Goal: Transaction & Acquisition: Purchase product/service

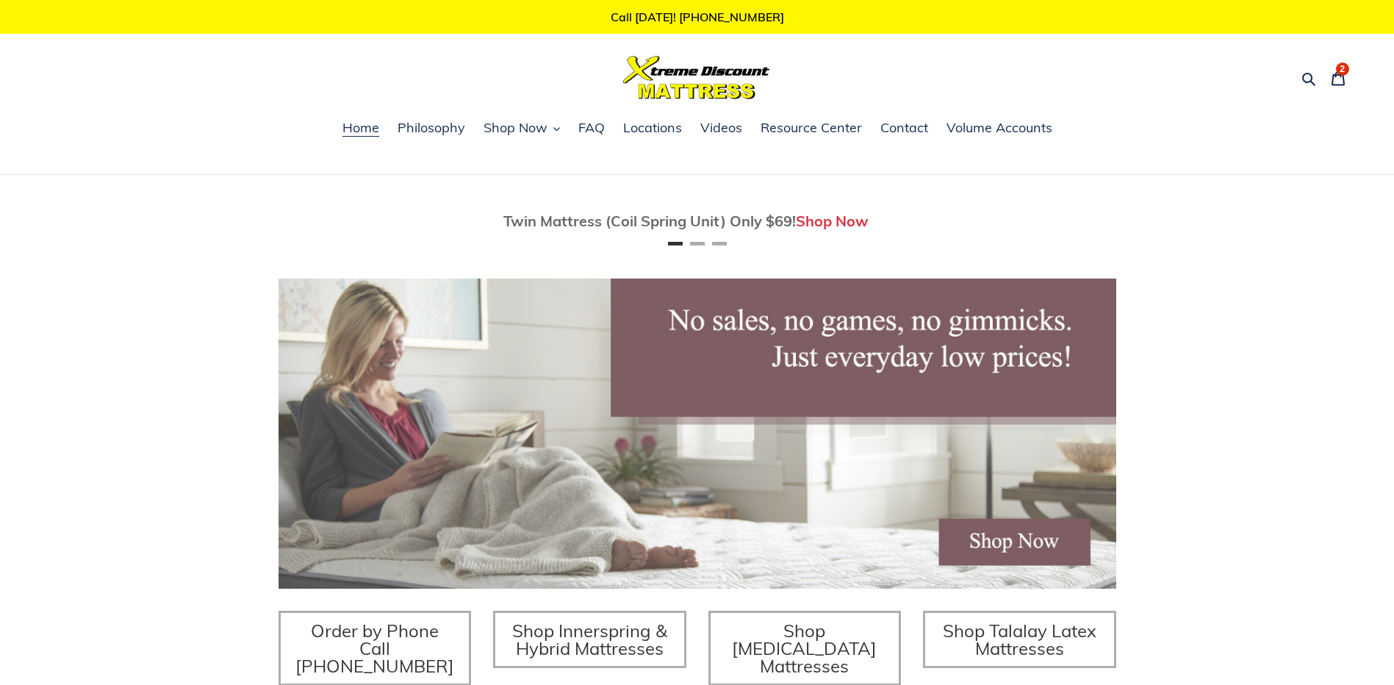
scroll to position [220, 0]
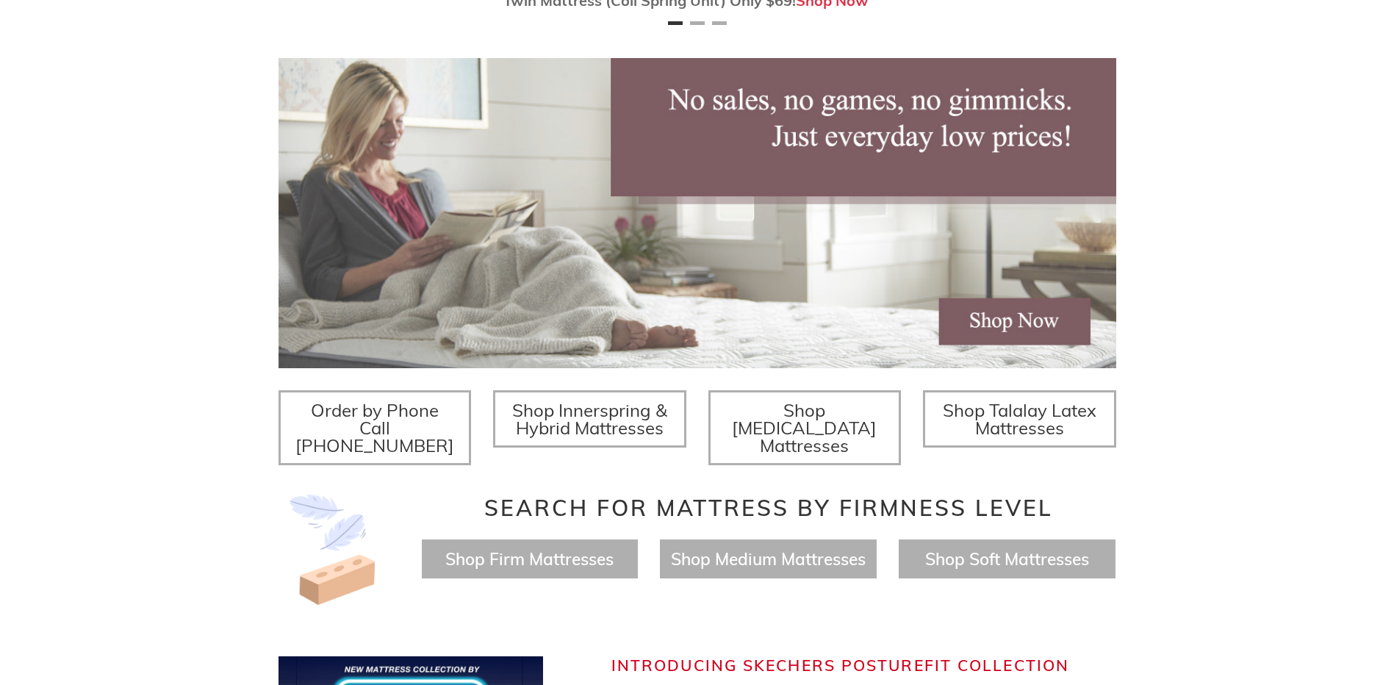
click at [597, 414] on span "Shop Innerspring & Hybrid Mattresses" at bounding box center [589, 419] width 155 height 40
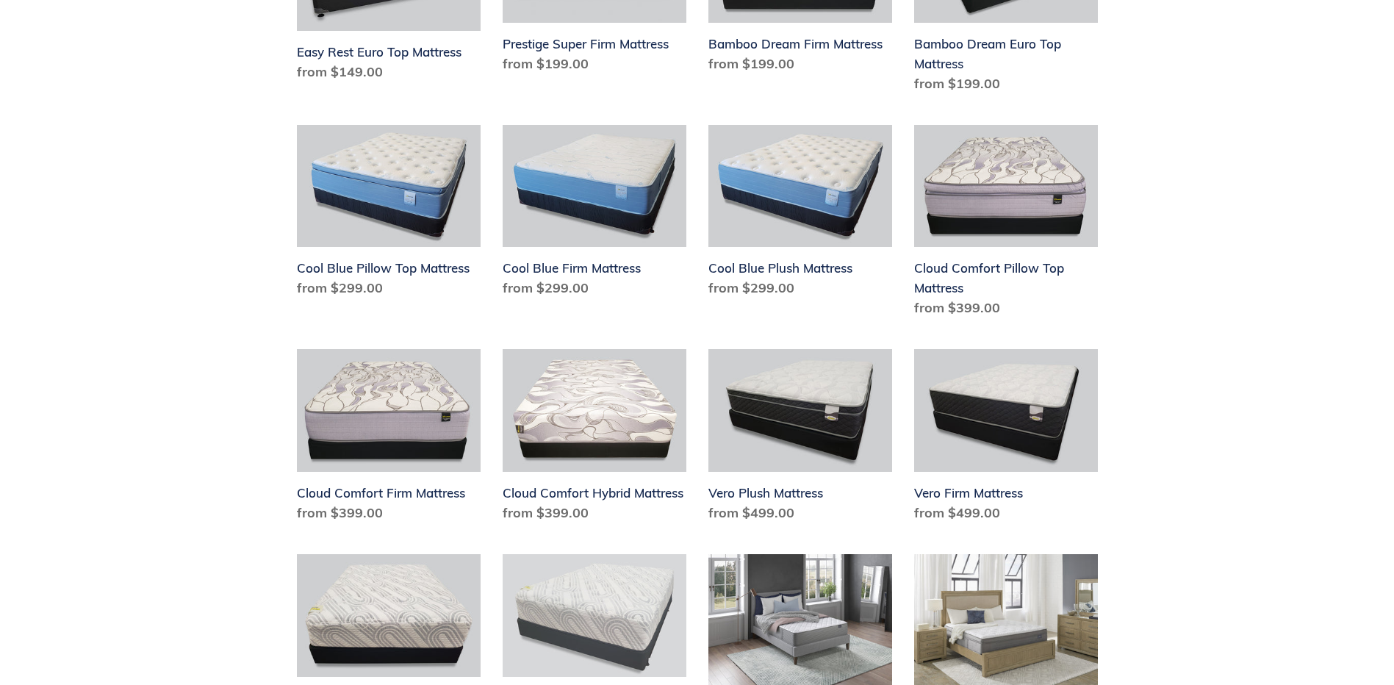
scroll to position [955, 0]
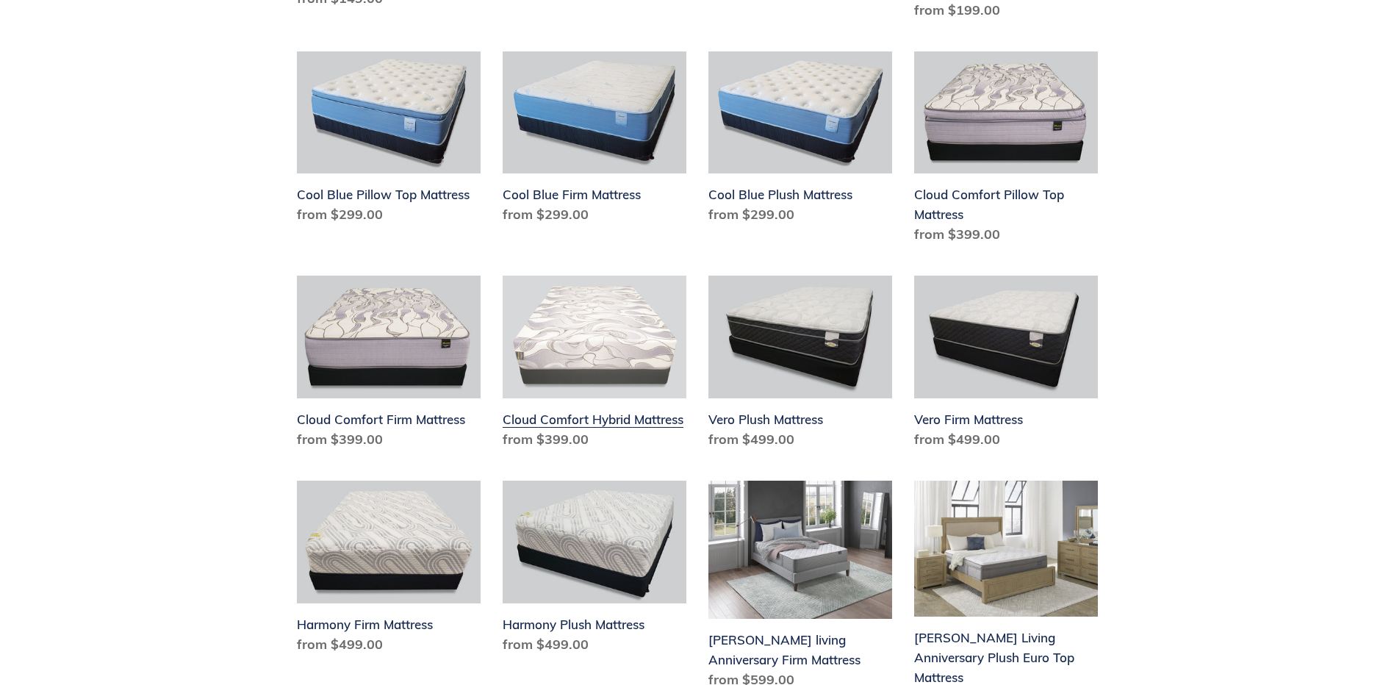
click at [603, 341] on link "Cloud Comfort Hybrid Mattress" at bounding box center [595, 365] width 184 height 179
